Goal: Information Seeking & Learning: Learn about a topic

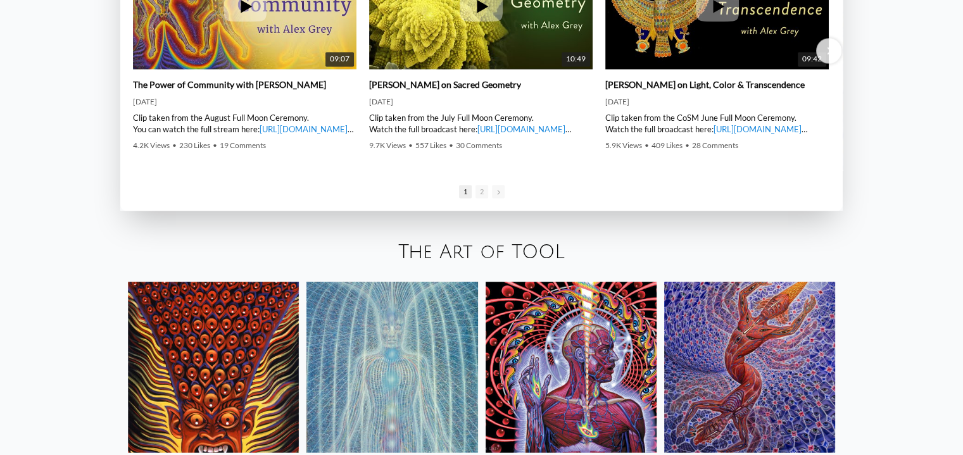
scroll to position [2279, 0]
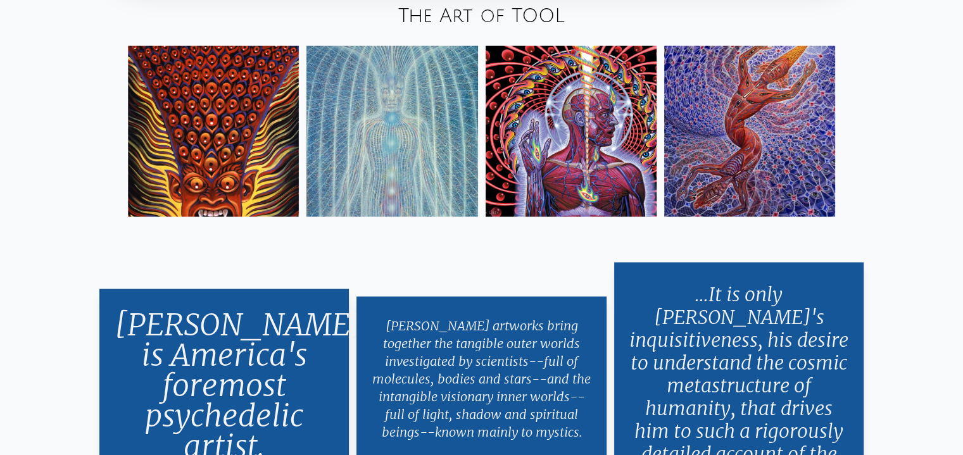
click at [544, 139] on img at bounding box center [571, 131] width 171 height 171
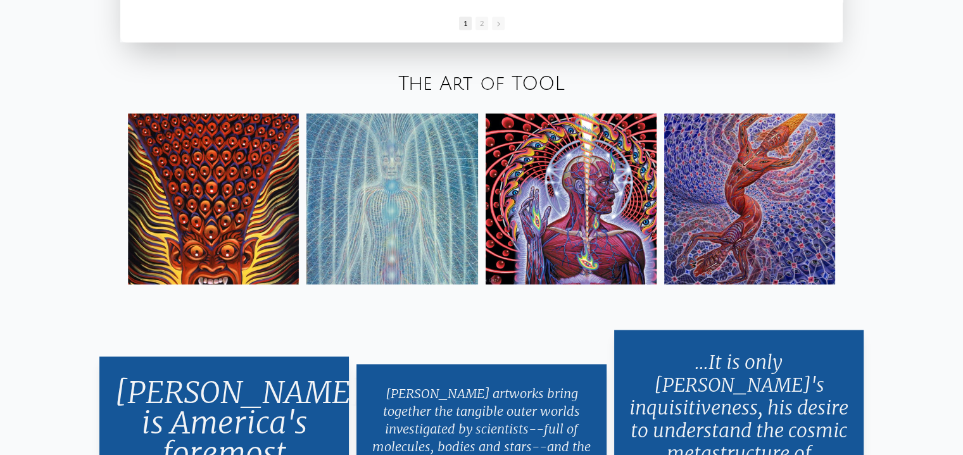
scroll to position [2210, 0]
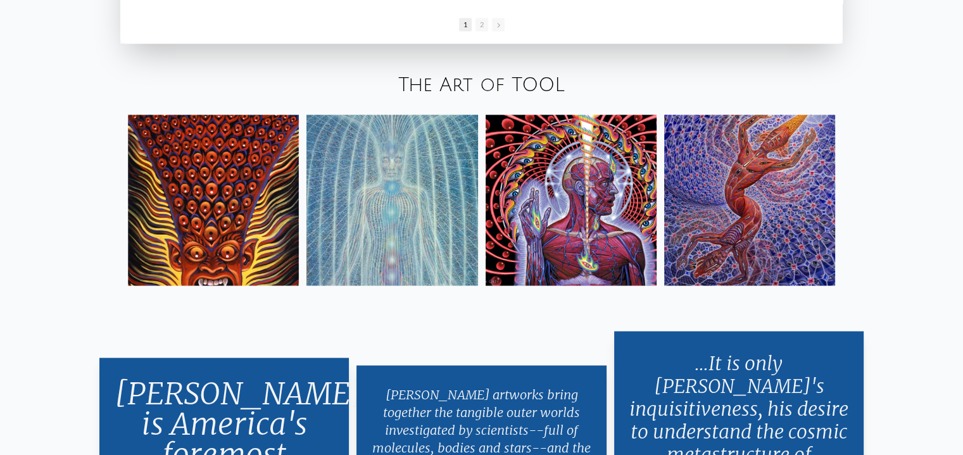
click at [372, 207] on img at bounding box center [391, 200] width 171 height 171
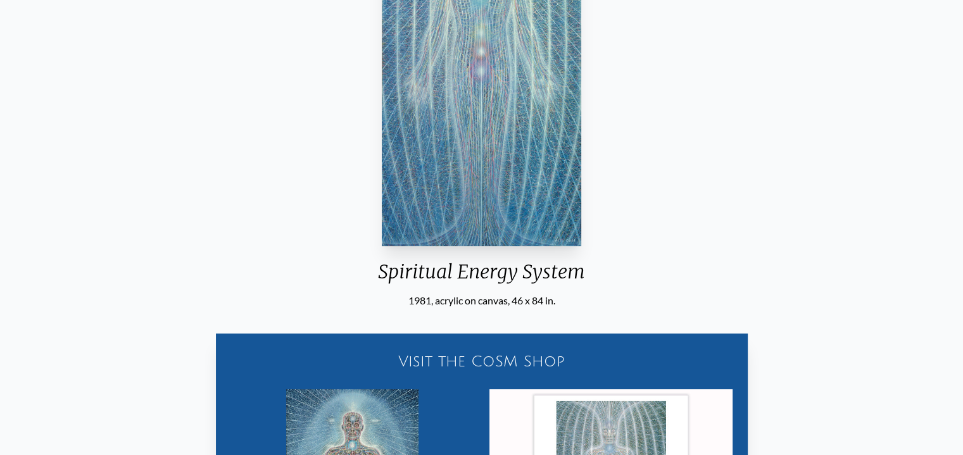
scroll to position [253, 0]
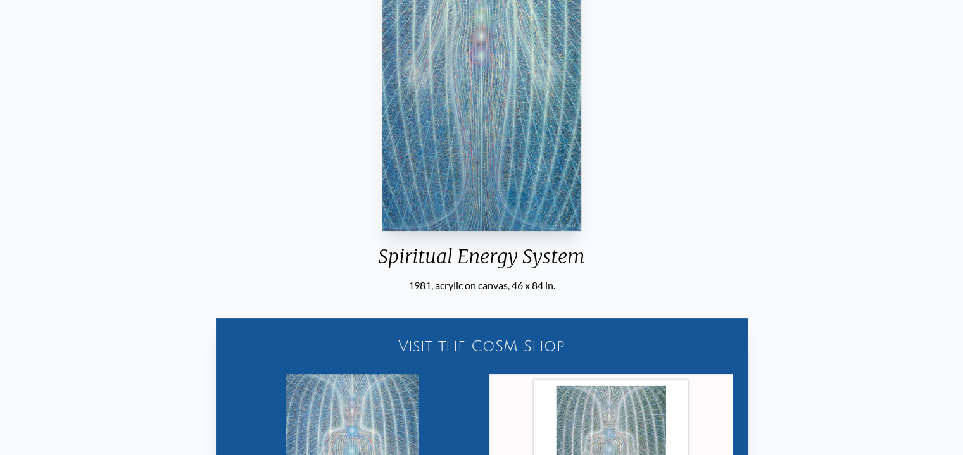
click at [567, 262] on div "Spiritual Energy System" at bounding box center [481, 261] width 227 height 33
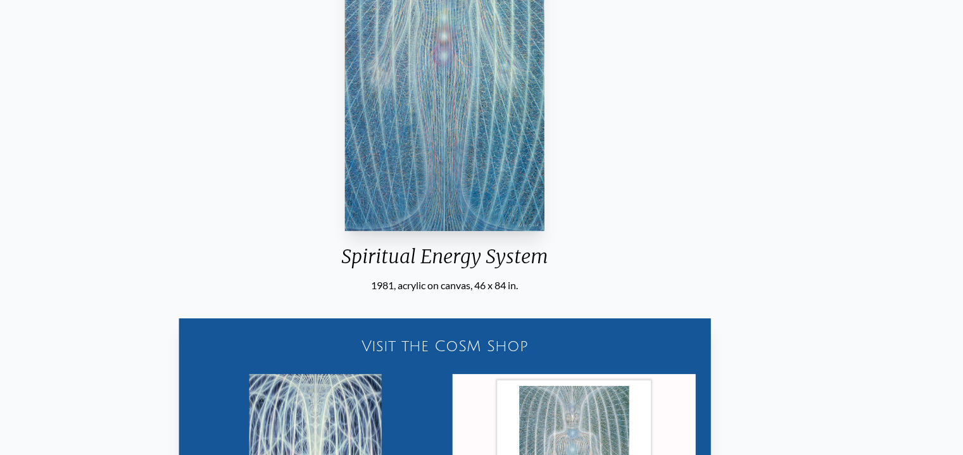
click at [553, 263] on div "Spiritual Energy System" at bounding box center [444, 261] width 227 height 33
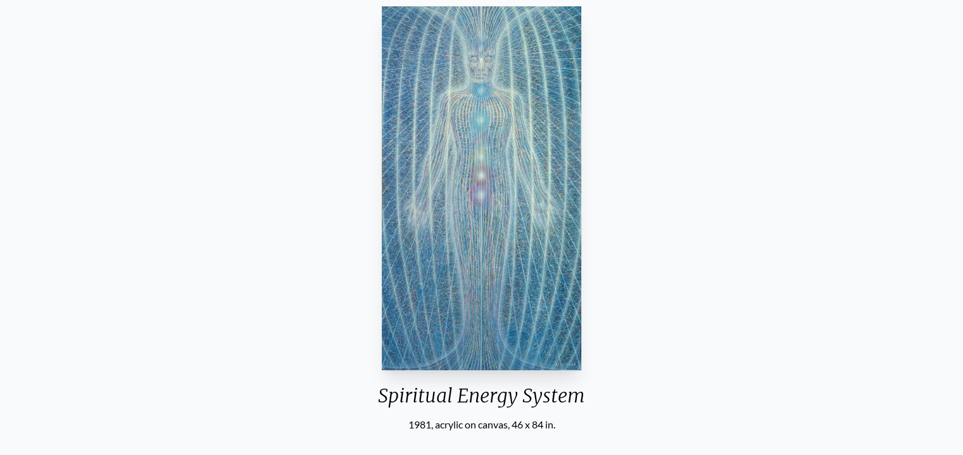
scroll to position [116, 0]
